Goal: Task Accomplishment & Management: Use online tool/utility

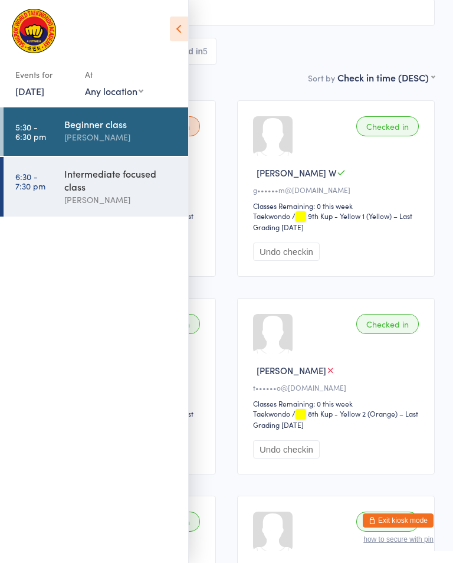
click at [86, 182] on div "Intermediate focused class" at bounding box center [121, 180] width 114 height 26
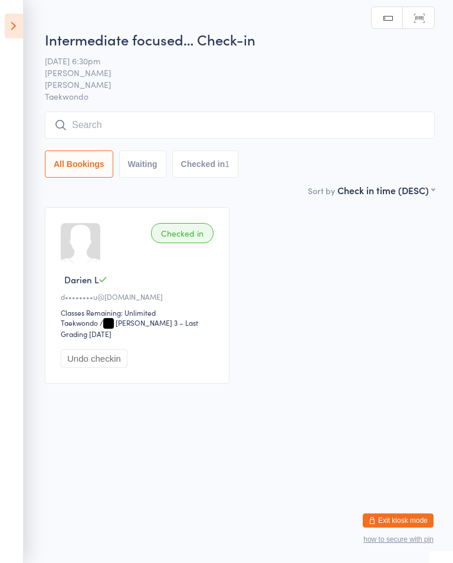
click at [283, 128] on input "search" at bounding box center [240, 125] width 390 height 27
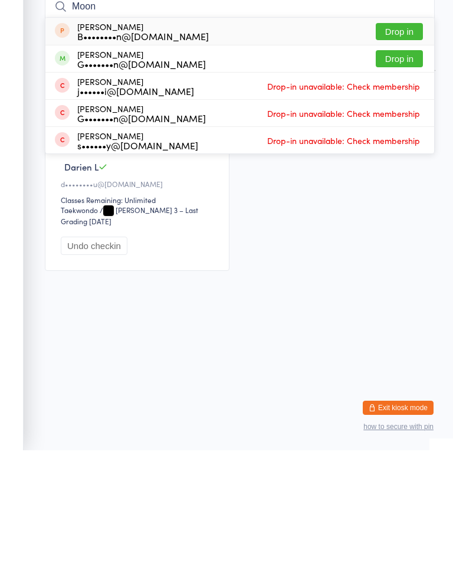
type input "Moon"
click at [404, 163] on button "Drop in" at bounding box center [399, 171] width 47 height 17
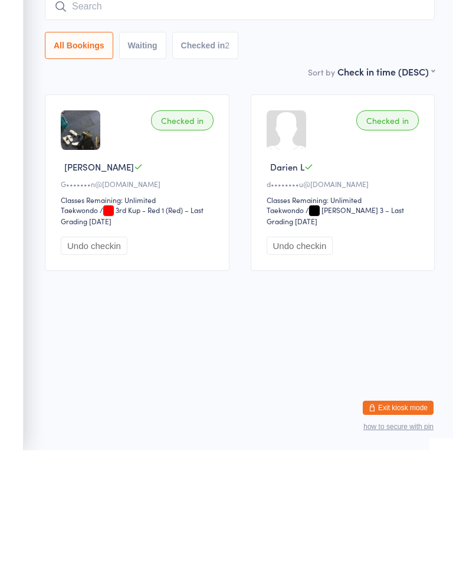
click at [316, 325] on html "You have now entered Kiosk Mode. Members will be able to check themselves in us…" at bounding box center [226, 281] width 453 height 563
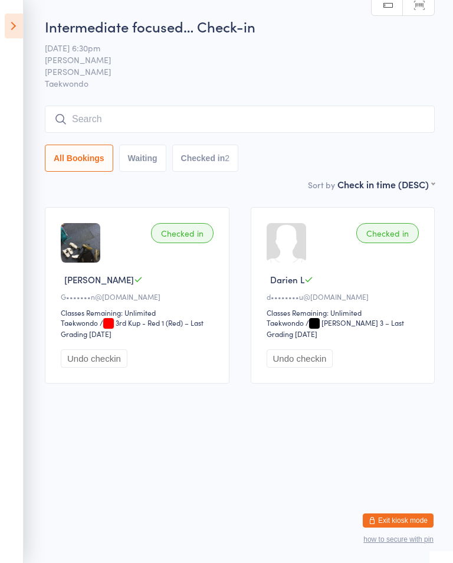
click at [5, 19] on icon at bounding box center [14, 26] width 18 height 25
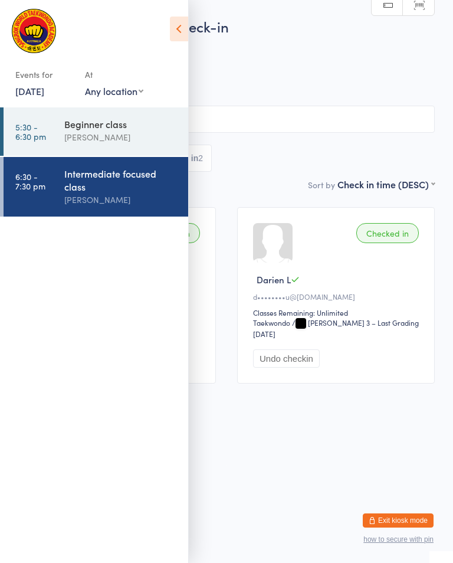
click at [35, 127] on time "5:30 - 6:30 pm" at bounding box center [30, 131] width 31 height 19
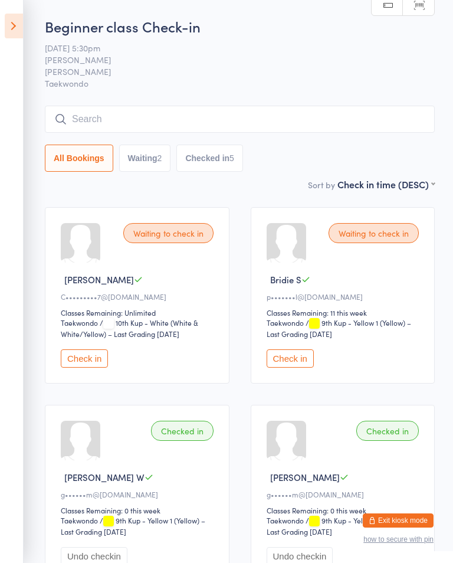
click at [54, 113] on input "search" at bounding box center [240, 119] width 390 height 27
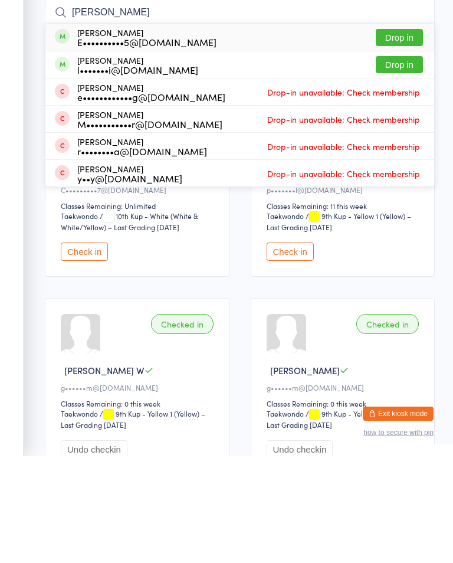
type input "[PERSON_NAME]"
click at [405, 136] on button "Drop in" at bounding box center [399, 144] width 47 height 17
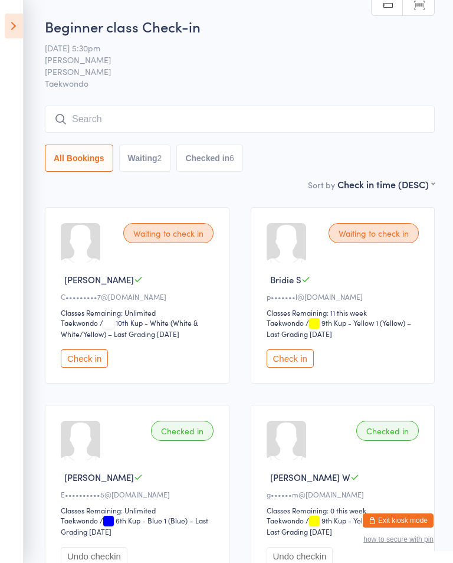
click at [147, 153] on button "Waiting 2" at bounding box center [145, 158] width 52 height 27
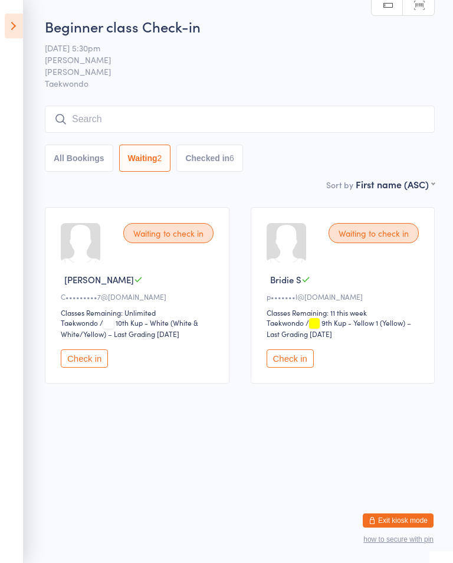
click at [87, 156] on button "All Bookings" at bounding box center [79, 158] width 68 height 27
select select "5"
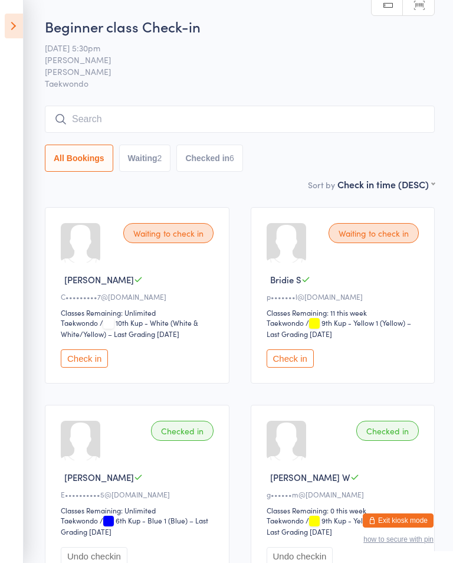
click at [21, 18] on icon at bounding box center [14, 26] width 18 height 25
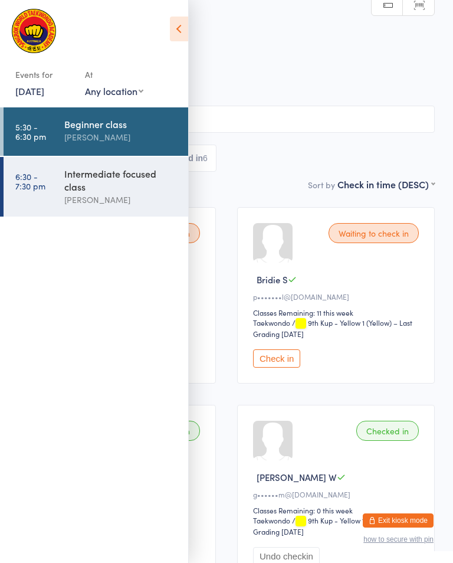
click at [80, 187] on div "Intermediate focused class" at bounding box center [121, 180] width 114 height 26
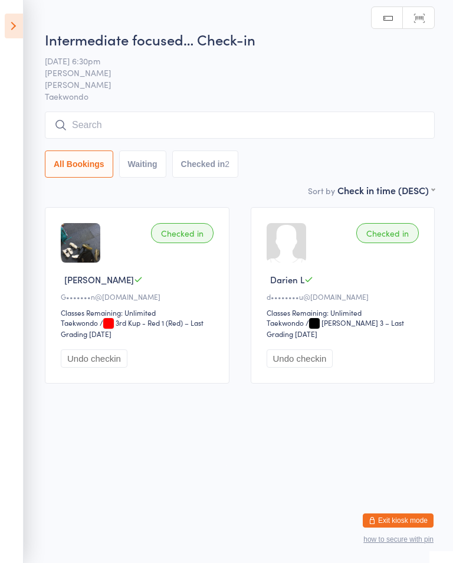
click at [14, 18] on icon at bounding box center [14, 26] width 18 height 25
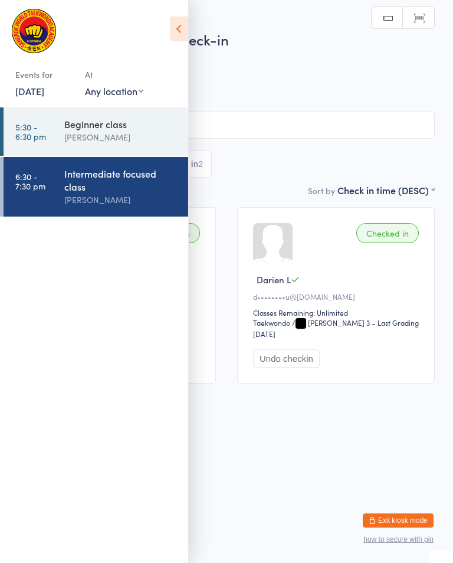
click at [64, 116] on div "Beginner class Sangrok Taekwondo" at bounding box center [126, 130] width 124 height 47
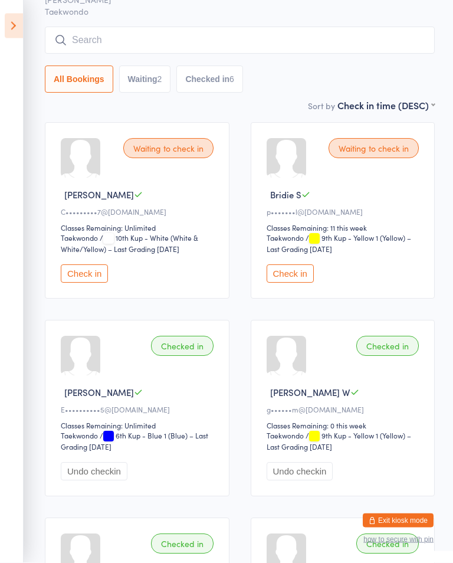
scroll to position [86, 0]
